Goal: Transaction & Acquisition: Purchase product/service

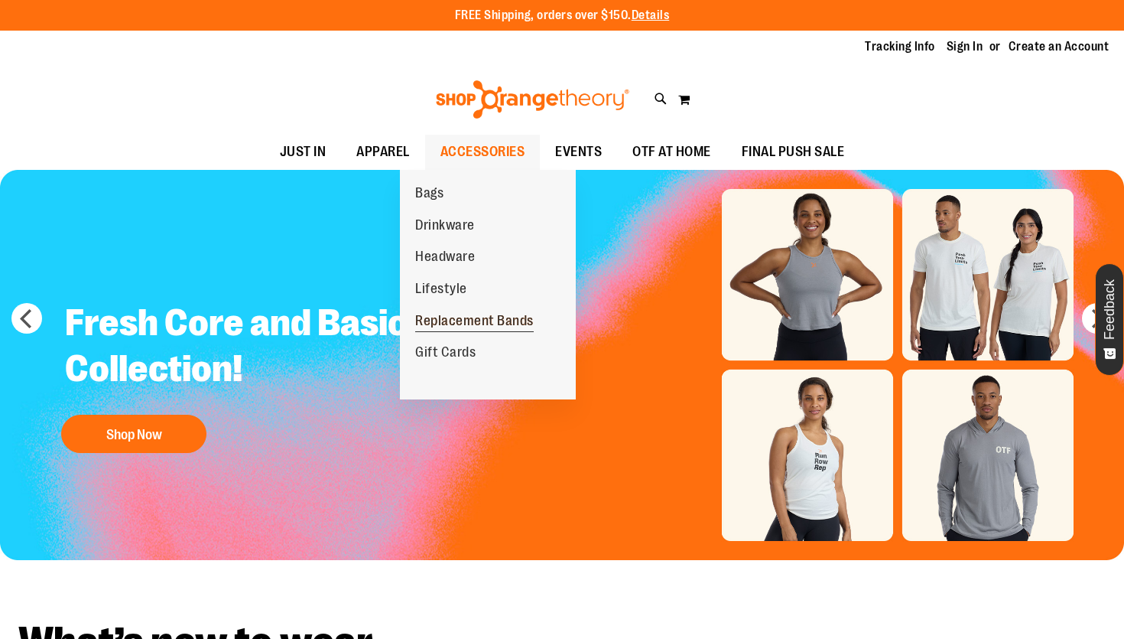
click at [456, 314] on span "Replacement Bands" at bounding box center [474, 322] width 119 height 19
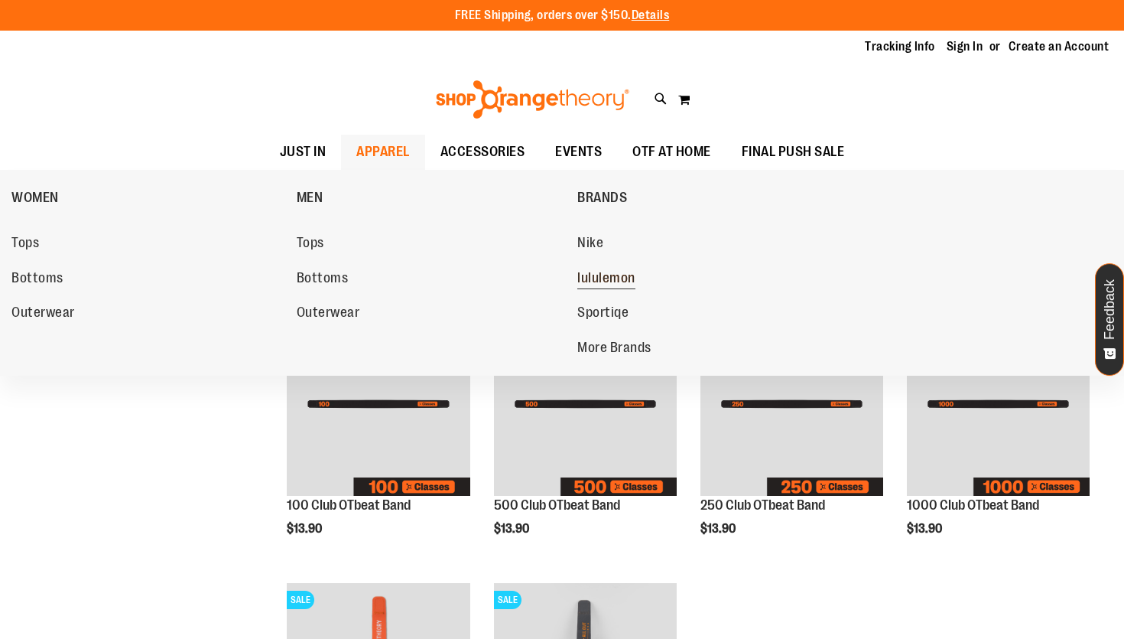
click at [593, 271] on span "lululemon" at bounding box center [606, 279] width 58 height 19
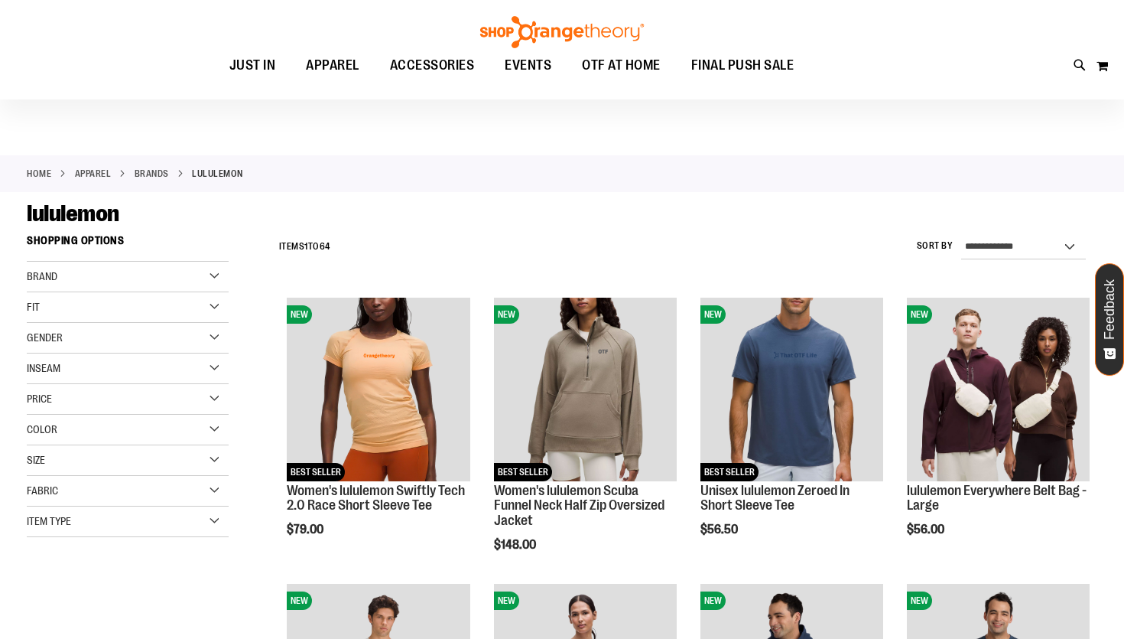
scroll to position [15, 0]
click at [181, 331] on div "Gender" at bounding box center [128, 337] width 202 height 31
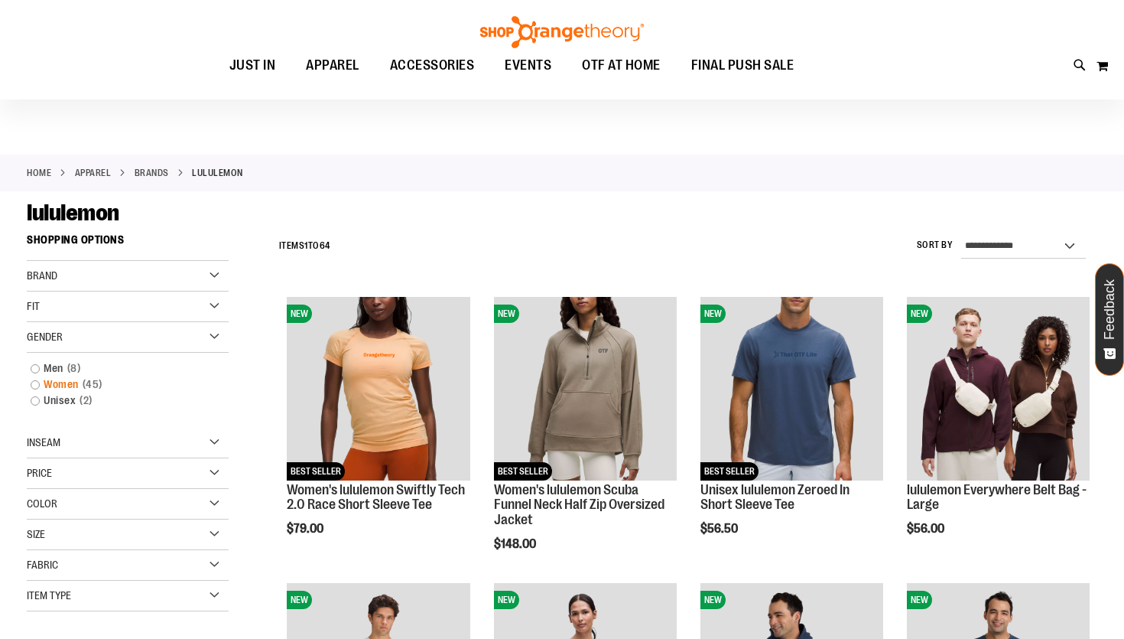
click at [45, 383] on link "Women 45 items" at bounding box center [119, 384] width 193 height 16
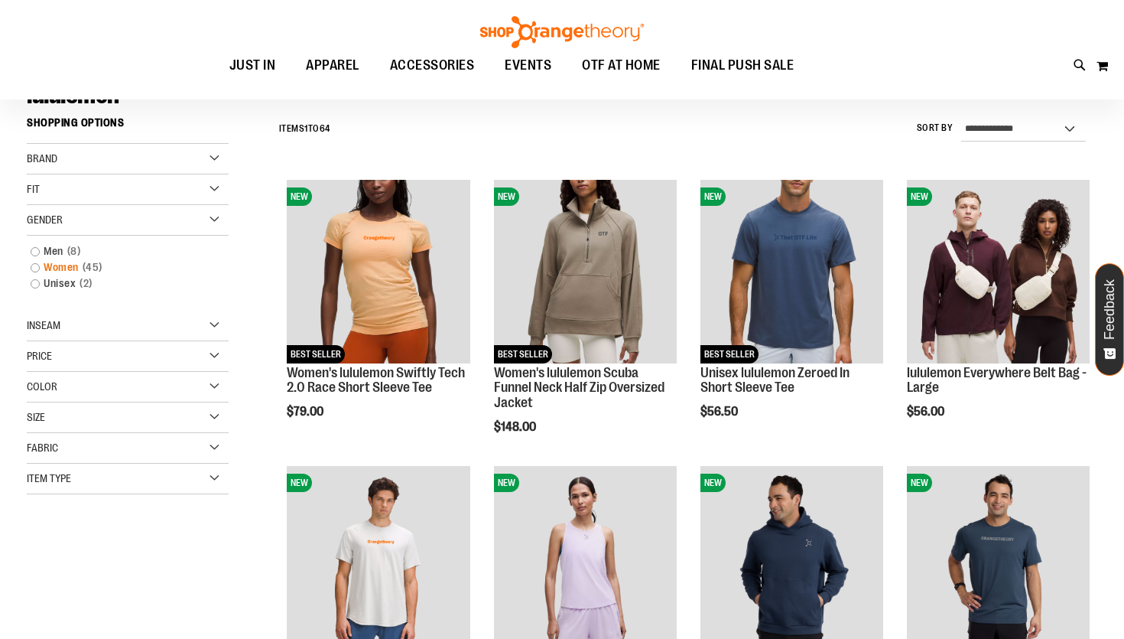
scroll to position [142, 0]
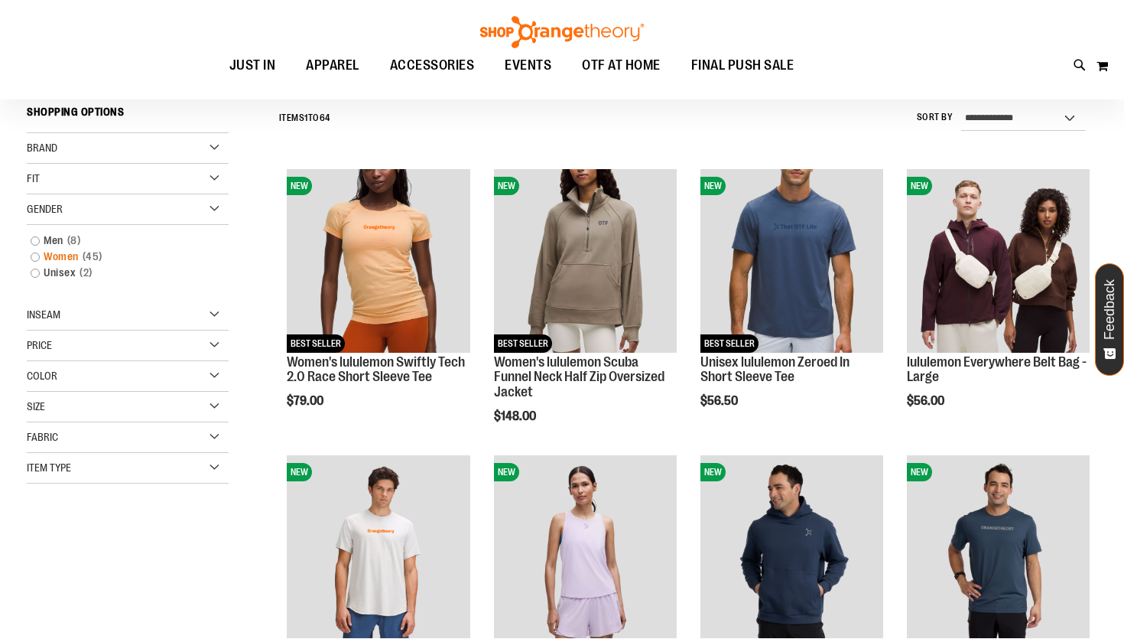
click at [35, 252] on link "Women 45 items" at bounding box center [119, 257] width 193 height 16
click at [34, 258] on link "Women 45 items" at bounding box center [119, 257] width 193 height 16
click at [37, 256] on link "Women 45 items" at bounding box center [119, 257] width 193 height 16
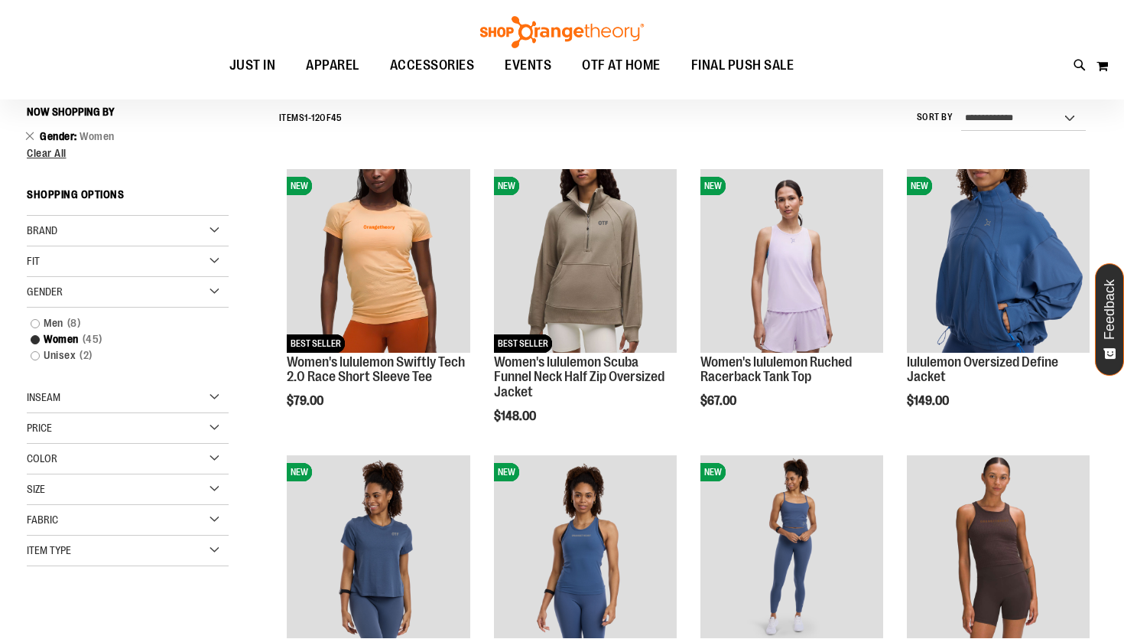
click at [216, 297] on div "Gender" at bounding box center [128, 292] width 202 height 31
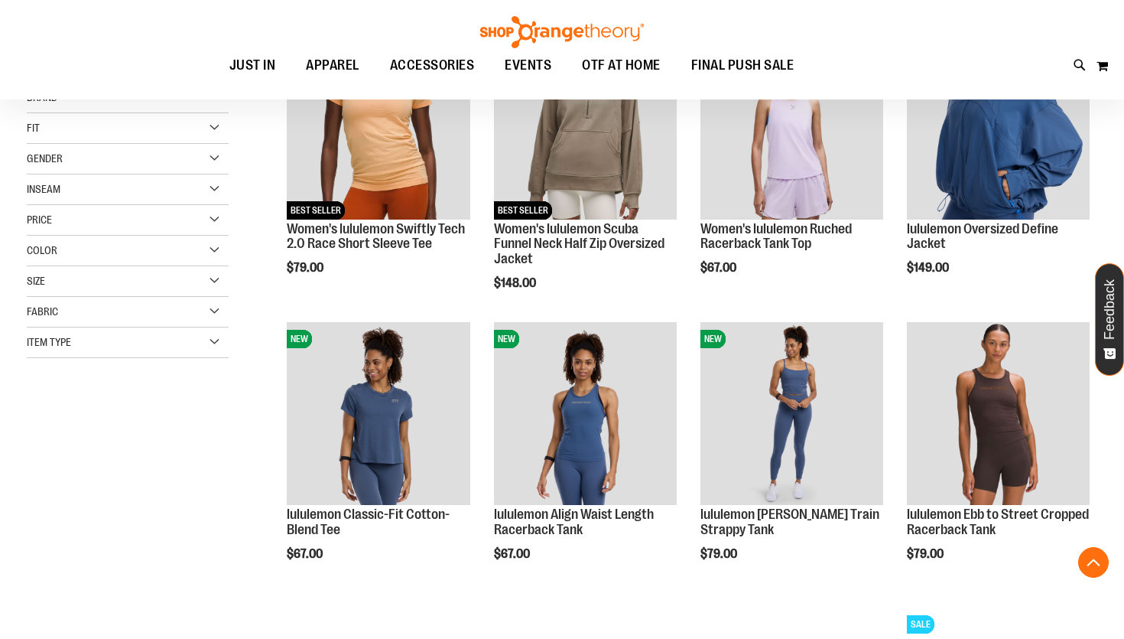
scroll to position [346, 0]
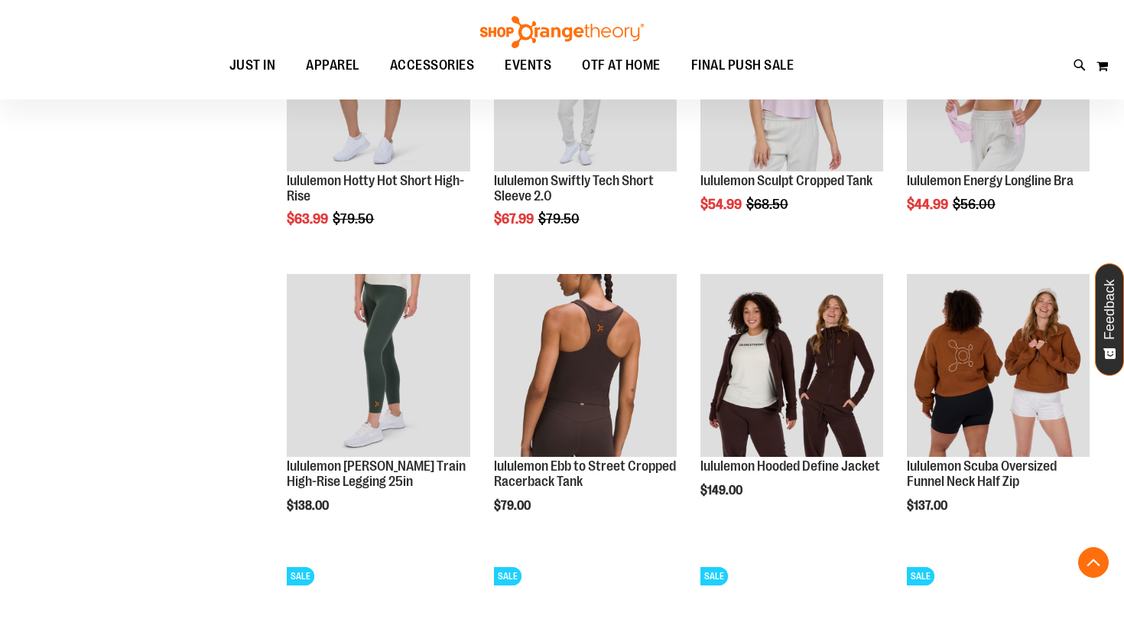
scroll to position [2038, 0]
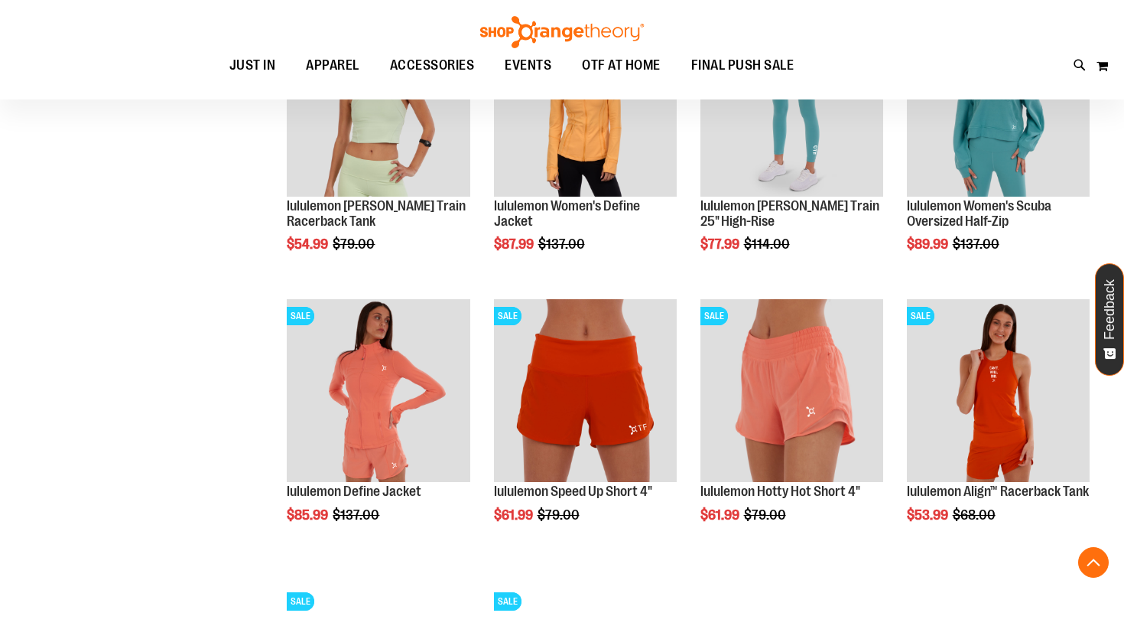
scroll to position [3551, 0]
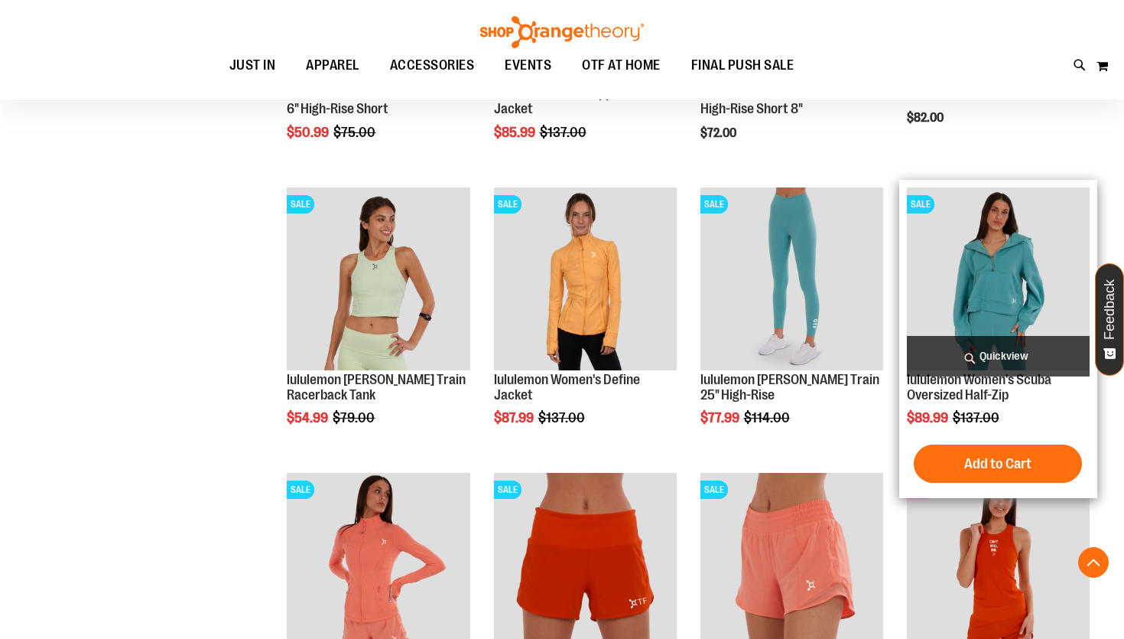
click at [1026, 286] on img "product" at bounding box center [998, 278] width 183 height 183
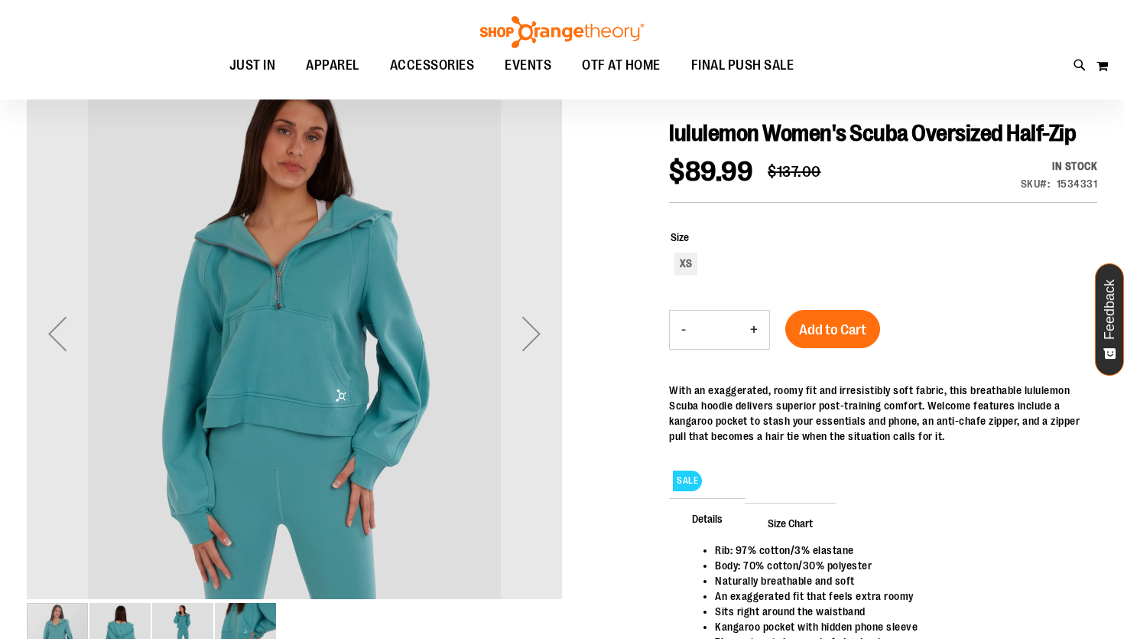
scroll to position [158, 0]
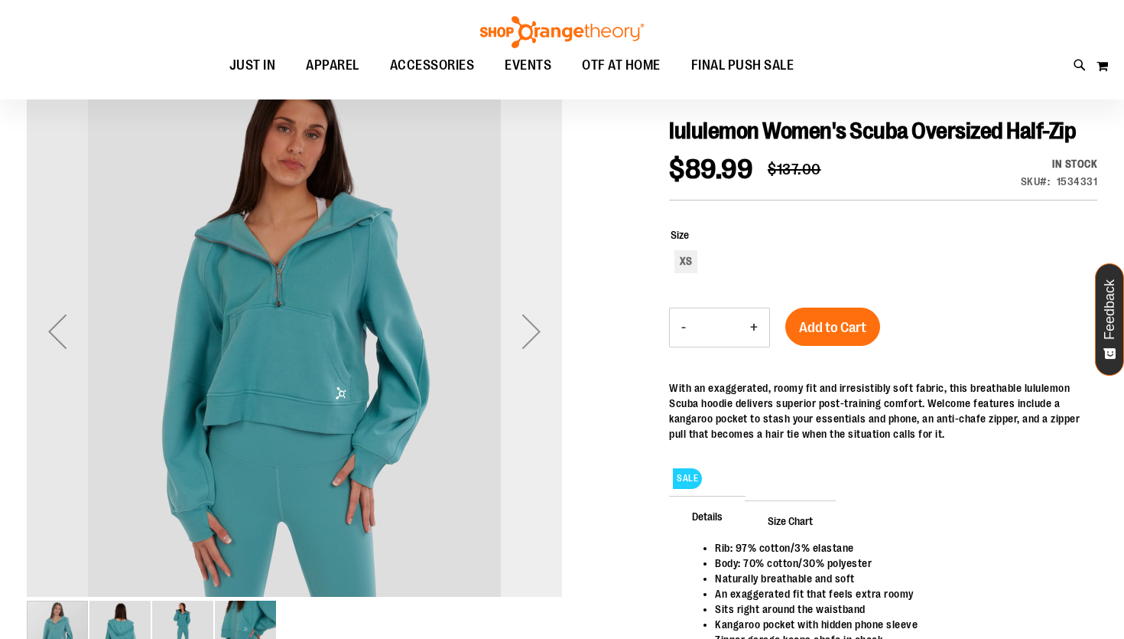
click at [523, 330] on div "Next" at bounding box center [531, 331] width 61 height 61
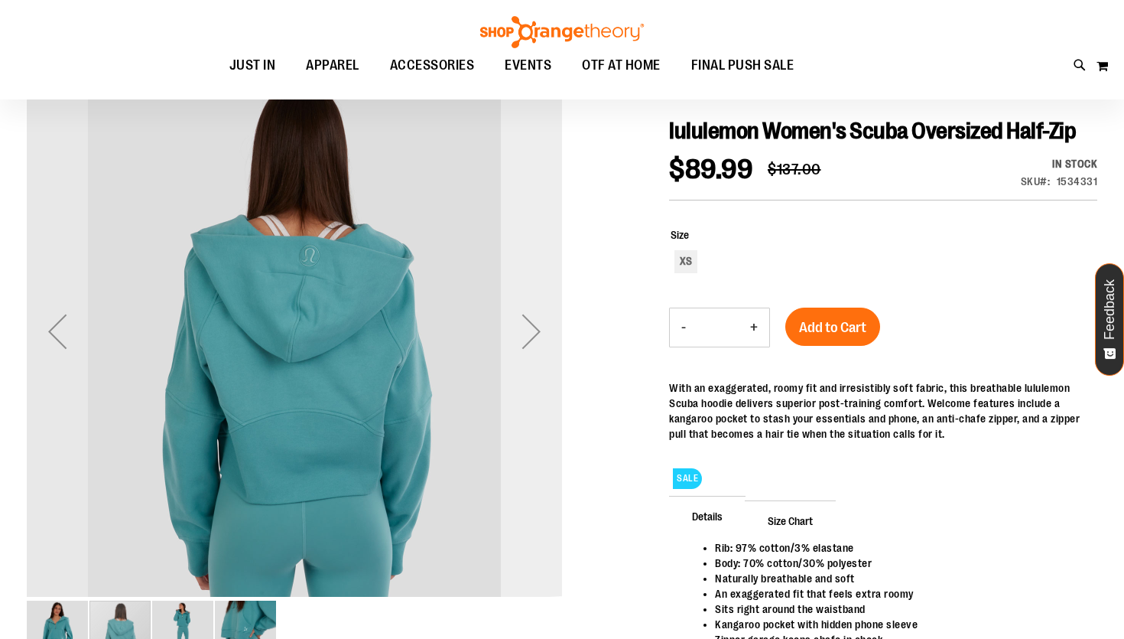
click at [523, 330] on div "Next" at bounding box center [531, 331] width 61 height 61
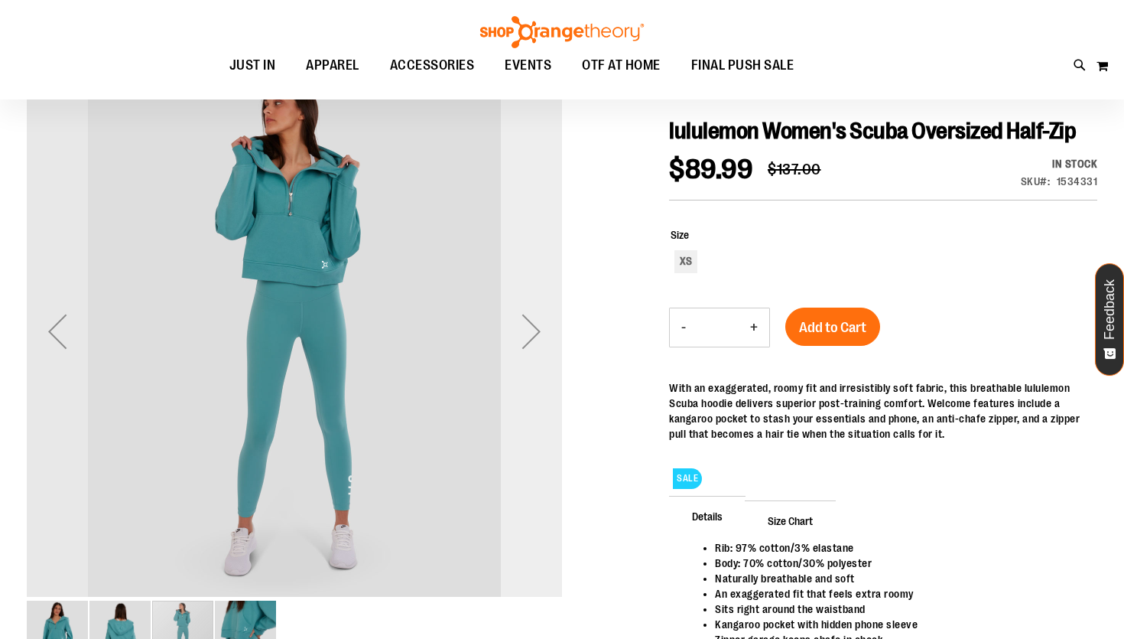
click at [523, 330] on div "Next" at bounding box center [531, 331] width 61 height 61
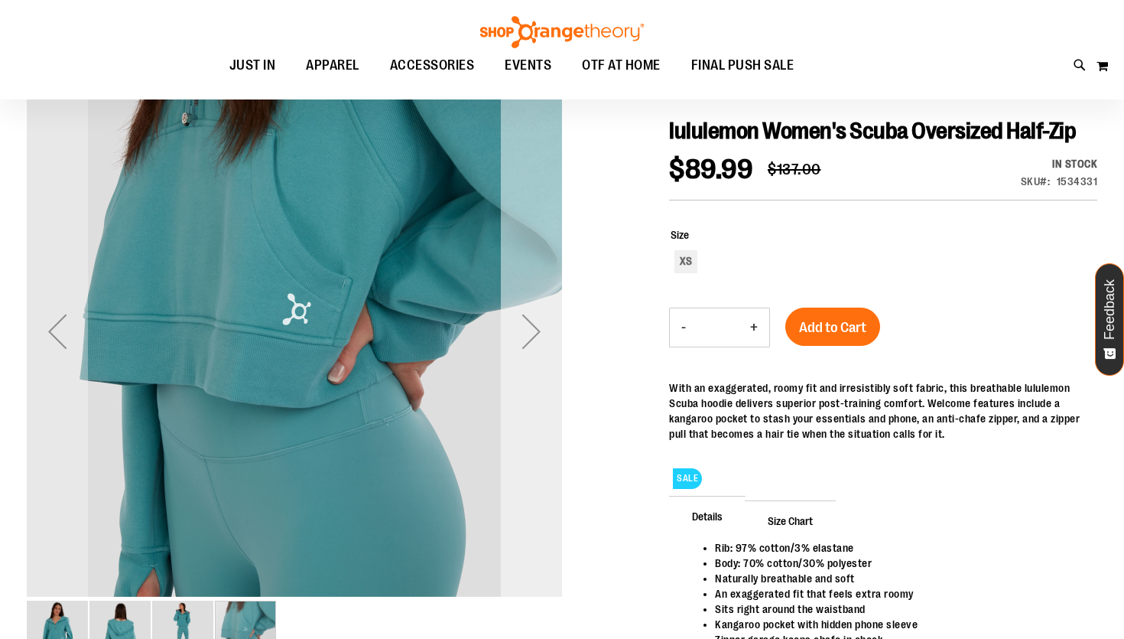
click at [523, 330] on div "Next" at bounding box center [531, 331] width 61 height 61
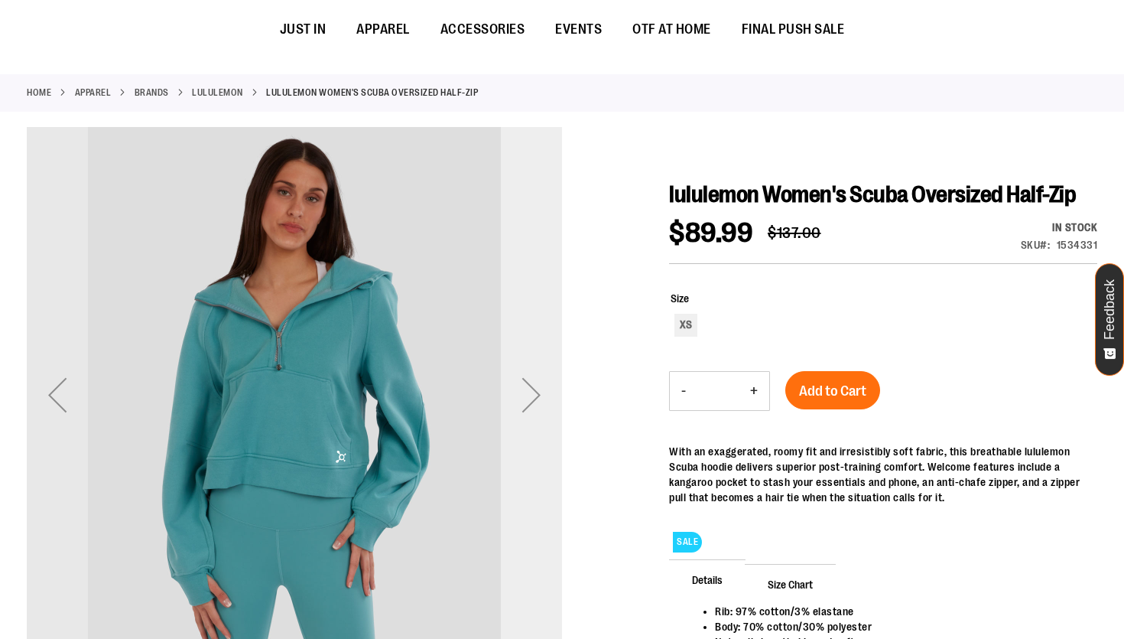
scroll to position [0, 0]
